Goal: Task Accomplishment & Management: Use online tool/utility

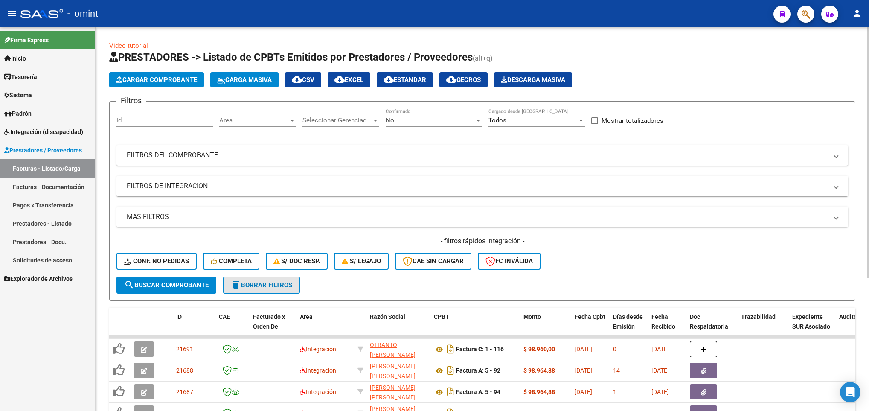
click at [258, 280] on button "delete Borrar Filtros" at bounding box center [261, 285] width 77 height 17
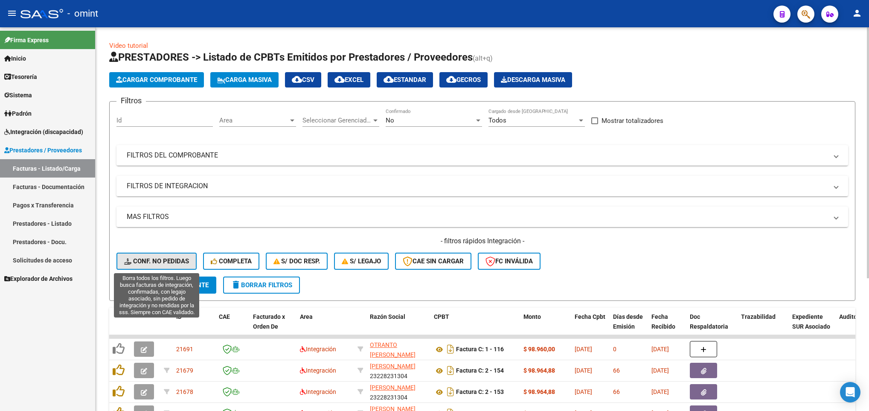
click at [178, 257] on span "Conf. no pedidas" at bounding box center [156, 261] width 65 height 8
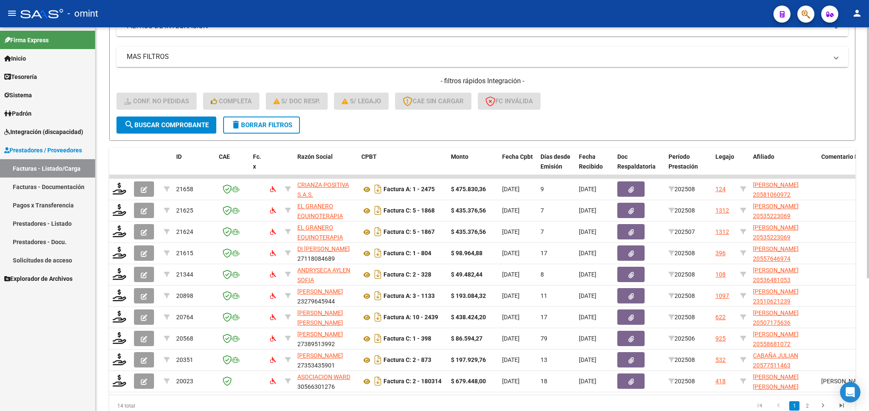
scroll to position [203, 0]
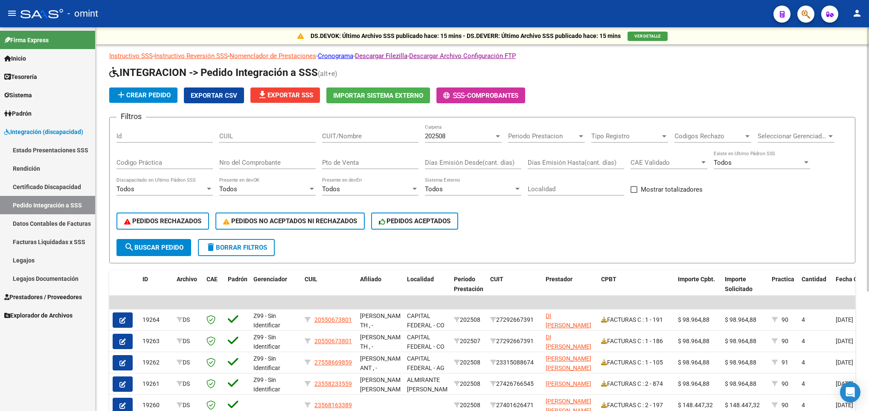
click at [287, 97] on span "file_download Exportar SSS" at bounding box center [285, 95] width 56 height 8
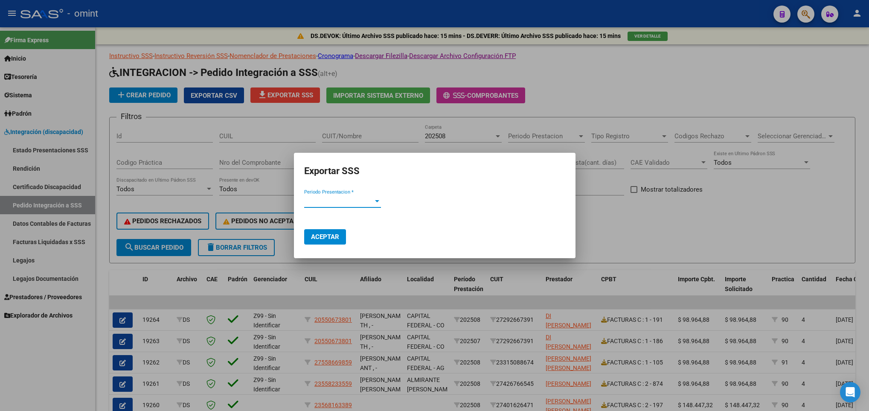
click at [367, 201] on span "Periodo Presentacion *" at bounding box center [338, 201] width 69 height 8
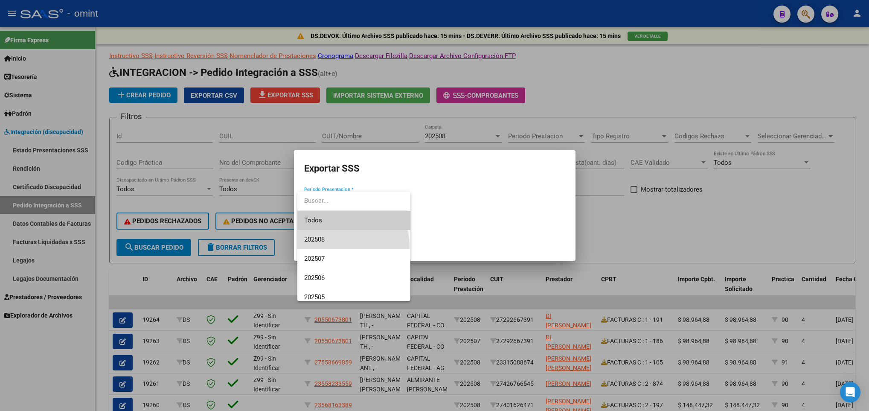
click at [345, 246] on span "202508" at bounding box center [353, 239] width 99 height 19
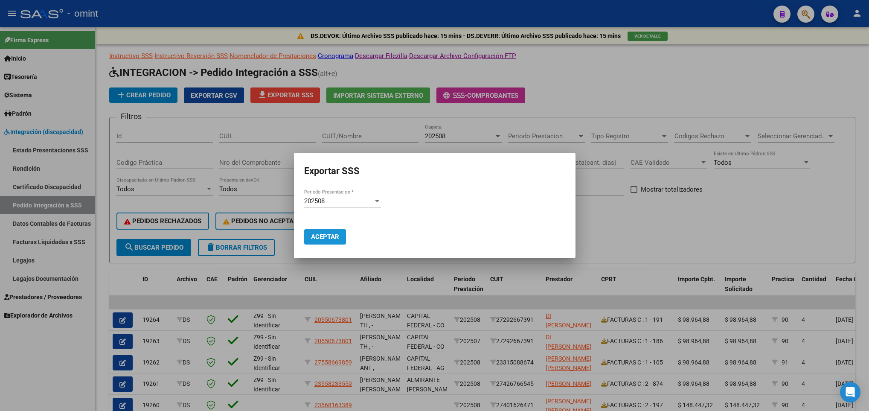
click at [332, 233] on span "Aceptar" at bounding box center [325, 237] width 28 height 8
